Goal: Task Accomplishment & Management: Use online tool/utility

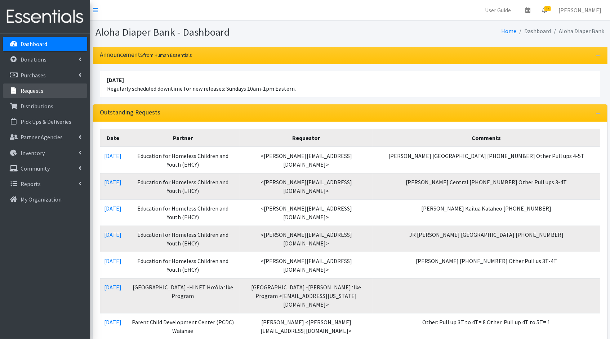
click at [36, 90] on p "Requests" at bounding box center [32, 90] width 23 height 7
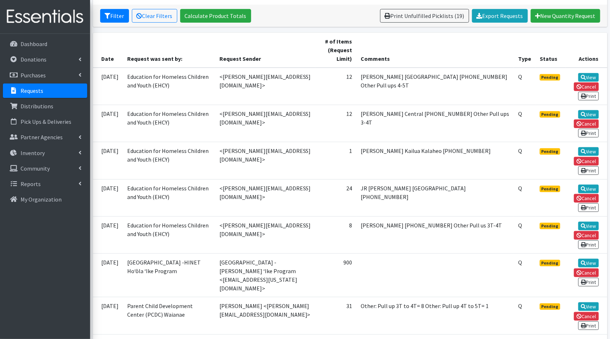
scroll to position [128, 0]
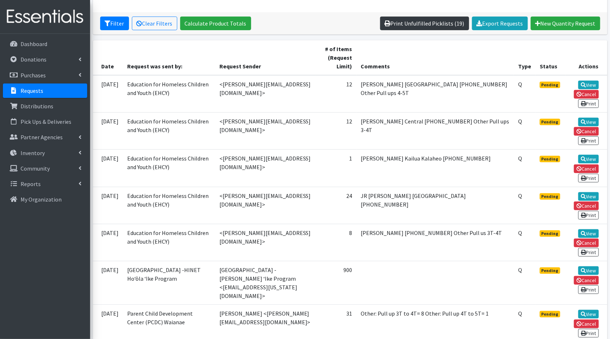
click at [429, 23] on link "Print Unfulfilled Picklists (19)" at bounding box center [424, 24] width 89 height 14
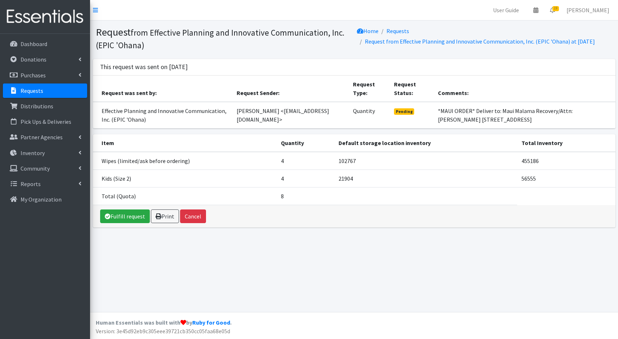
click at [30, 91] on p "Requests" at bounding box center [32, 90] width 23 height 7
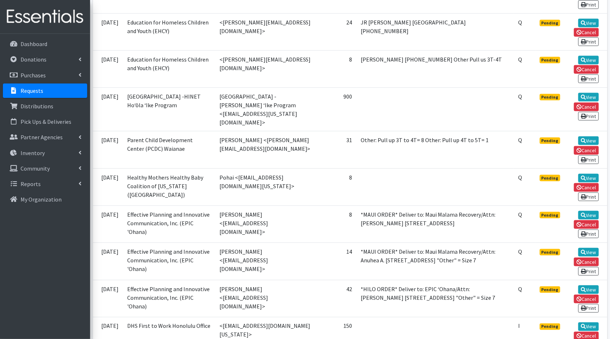
scroll to position [319, 0]
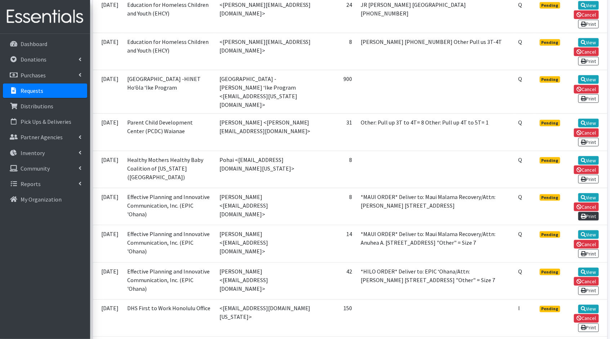
click at [598, 212] on link "Print" at bounding box center [588, 216] width 21 height 9
click at [594, 250] on link "Print" at bounding box center [588, 254] width 21 height 9
